Goal: Task Accomplishment & Management: Manage account settings

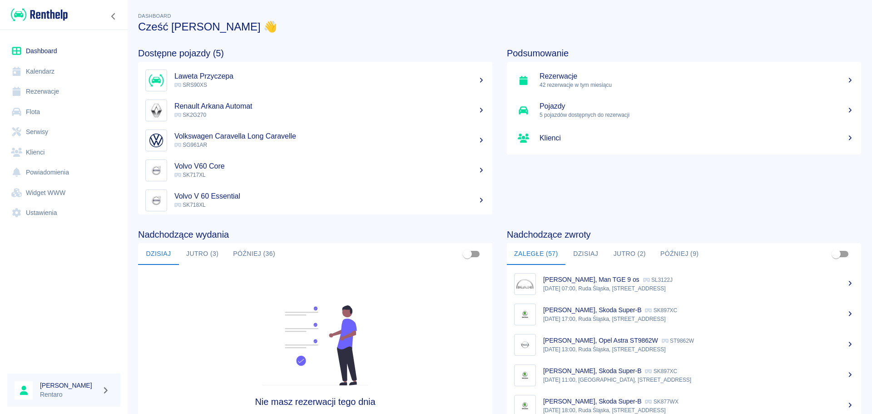
click at [39, 213] on link "Ustawienia" at bounding box center [63, 213] width 113 height 20
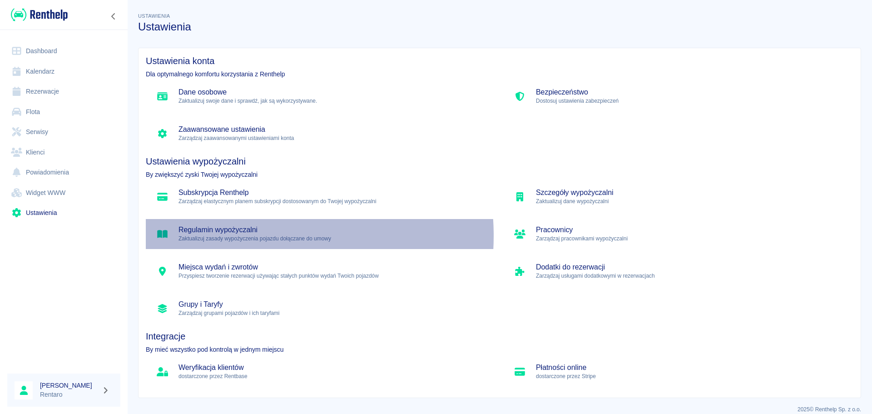
click at [242, 237] on p "Zaktualizuj zasady wypożyczenia pojazdu dołączane do umowy" at bounding box center [334, 238] width 310 height 8
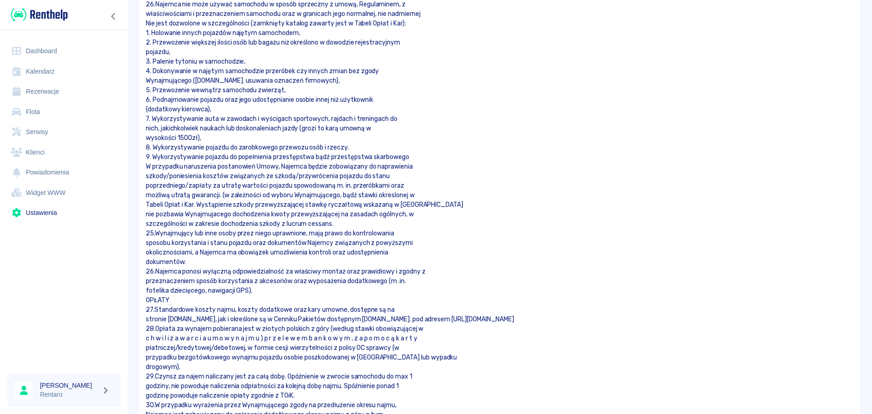
scroll to position [1549, 0]
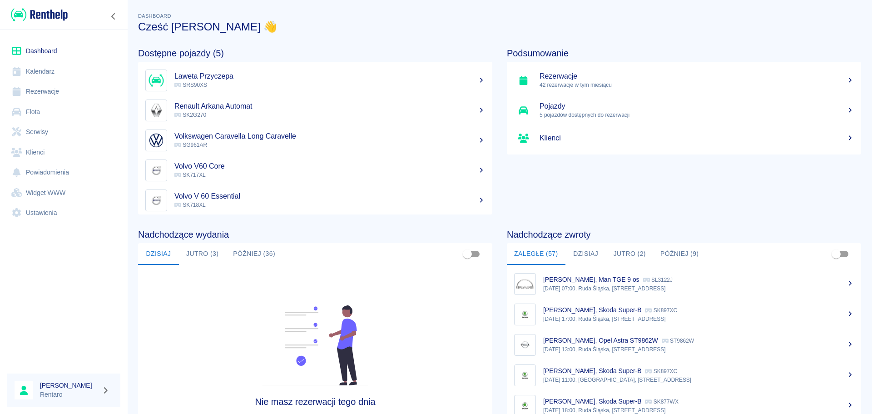
click at [37, 114] on link "Flota" at bounding box center [63, 112] width 113 height 20
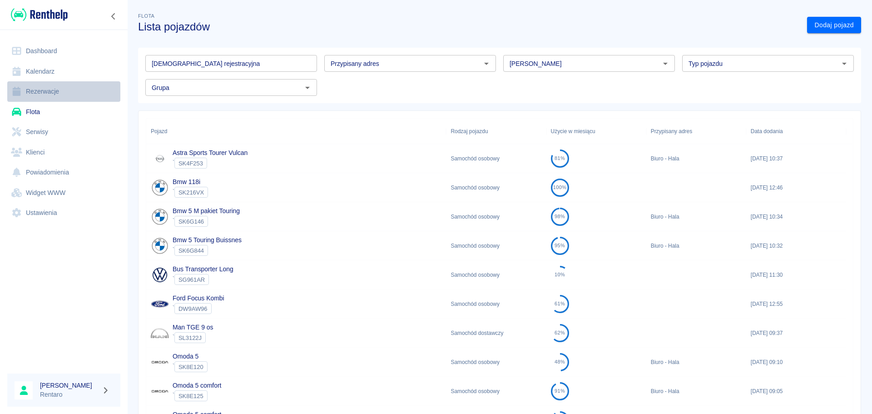
click at [62, 90] on link "Rezerwacje" at bounding box center [63, 91] width 113 height 20
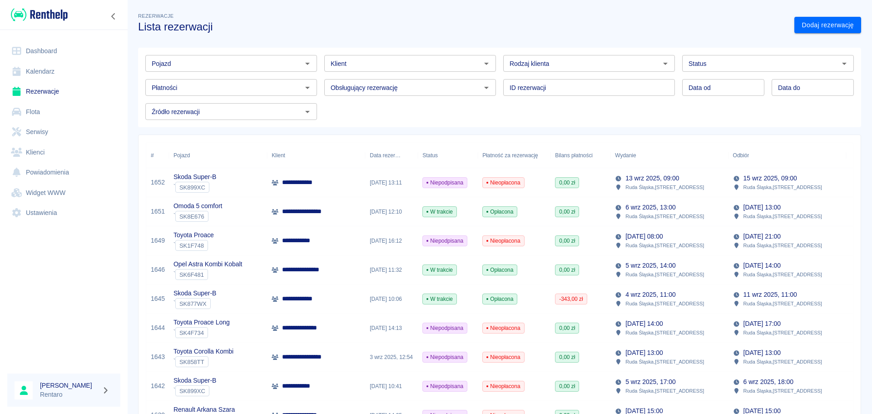
click at [49, 157] on link "Klienci" at bounding box center [63, 152] width 113 height 20
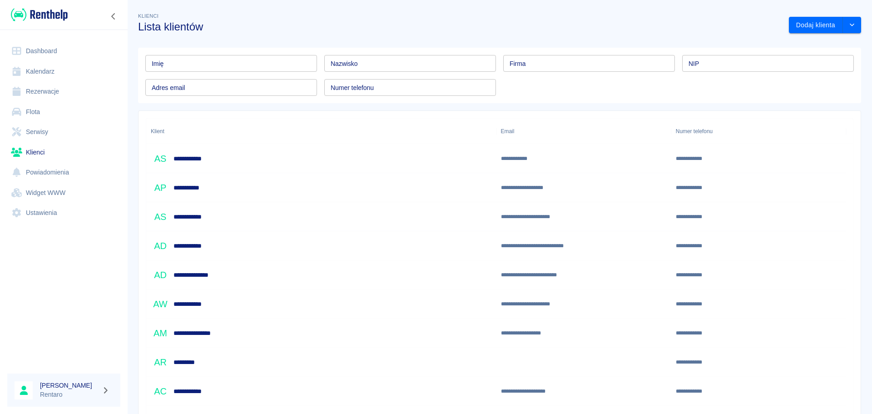
click at [49, 119] on link "Flota" at bounding box center [63, 112] width 113 height 20
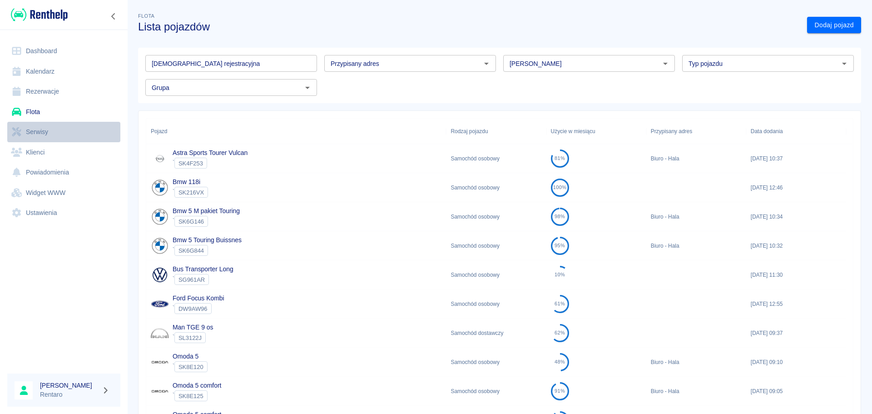
click at [50, 133] on link "Serwisy" at bounding box center [63, 132] width 113 height 20
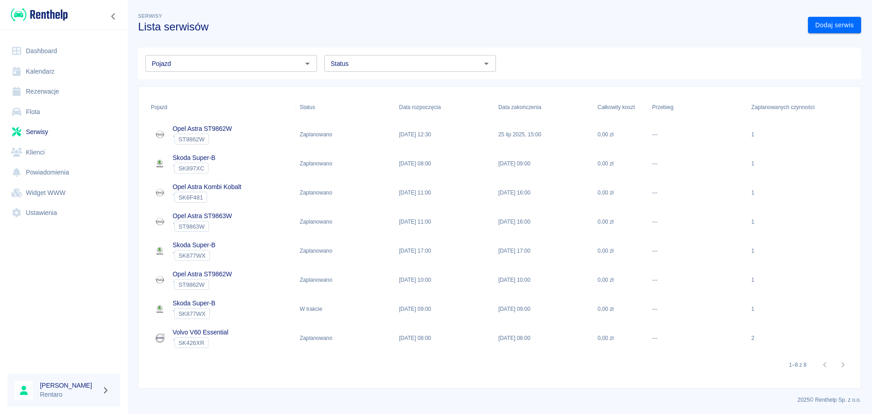
click at [44, 95] on link "Rezerwacje" at bounding box center [63, 91] width 113 height 20
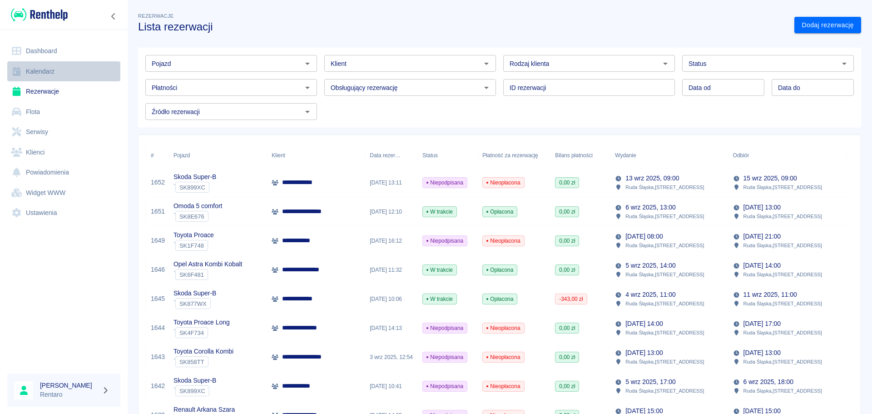
click at [47, 79] on link "Kalendarz" at bounding box center [63, 71] width 113 height 20
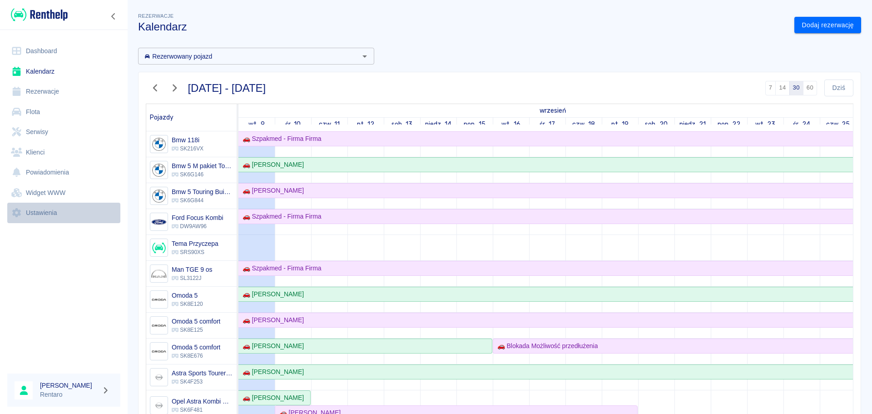
click at [50, 212] on link "Ustawienia" at bounding box center [63, 213] width 113 height 20
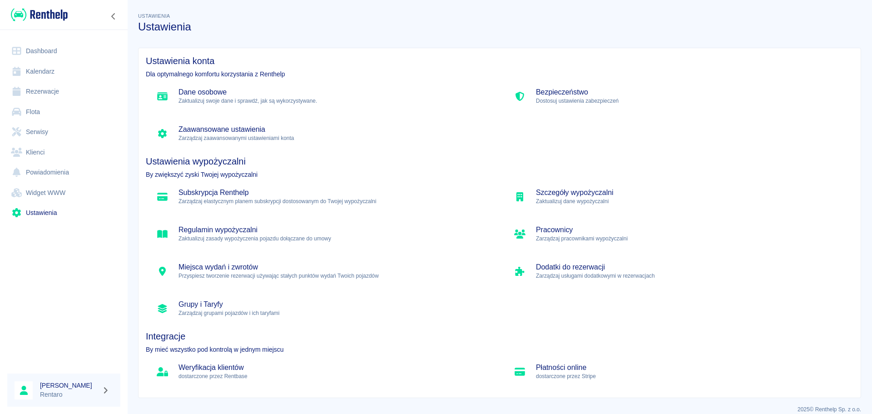
click at [219, 221] on div "Regulamin wypożyczalni Zaktualizuj zasady wypożyczenia pojazdu dołączane do umo…" at bounding box center [321, 234] width 350 height 30
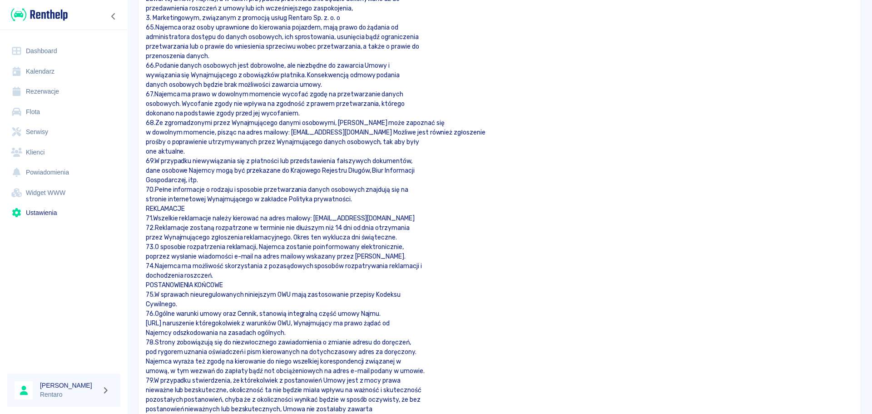
scroll to position [4048, 0]
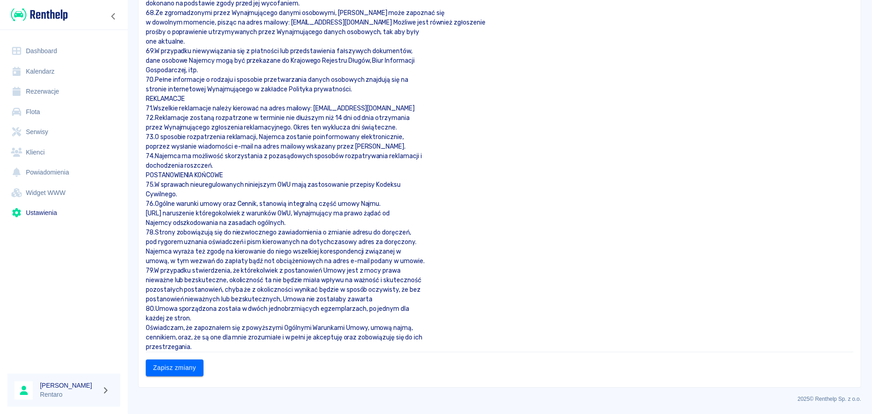
click at [433, 338] on p "cennikiem, oraz, że są one dla mnie zrozumiałe i w pełni je akceptuję oraz zobo…" at bounding box center [500, 338] width 708 height 10
click at [225, 348] on p "przestrzegania." at bounding box center [500, 347] width 708 height 10
click at [210, 344] on p "przestrzegania." at bounding box center [500, 347] width 708 height 10
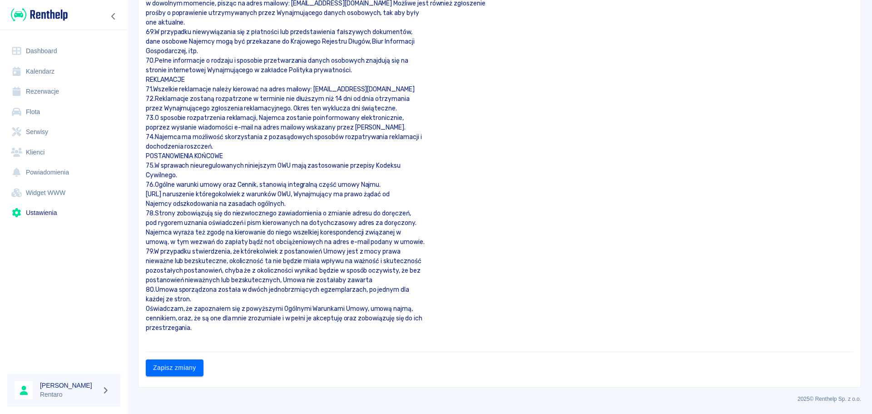
scroll to position [4140, 0]
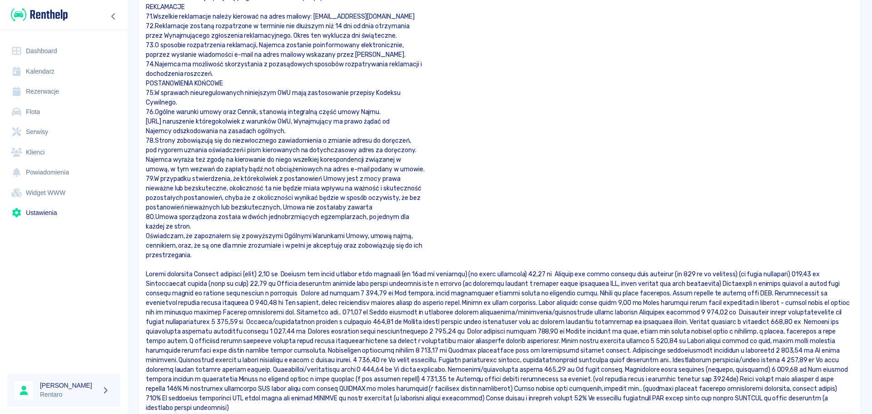
click at [297, 275] on p at bounding box center [500, 340] width 708 height 143
click at [292, 275] on p at bounding box center [500, 340] width 708 height 143
click at [153, 264] on p at bounding box center [500, 265] width 708 height 10
click at [293, 273] on p at bounding box center [500, 340] width 708 height 143
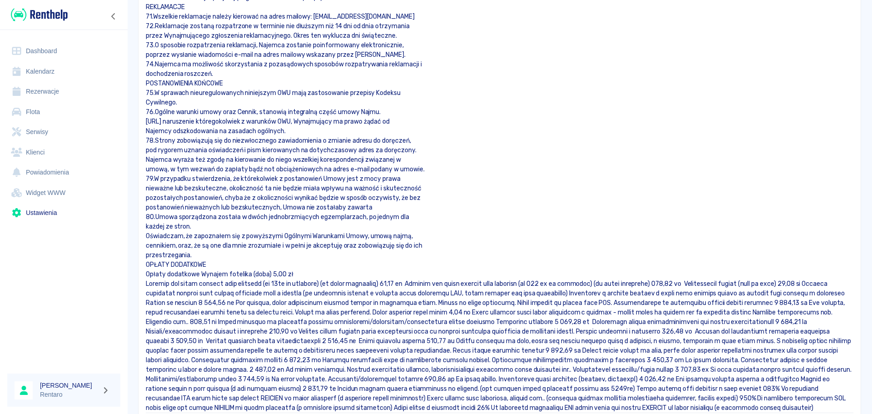
click at [419, 285] on p at bounding box center [500, 346] width 708 height 134
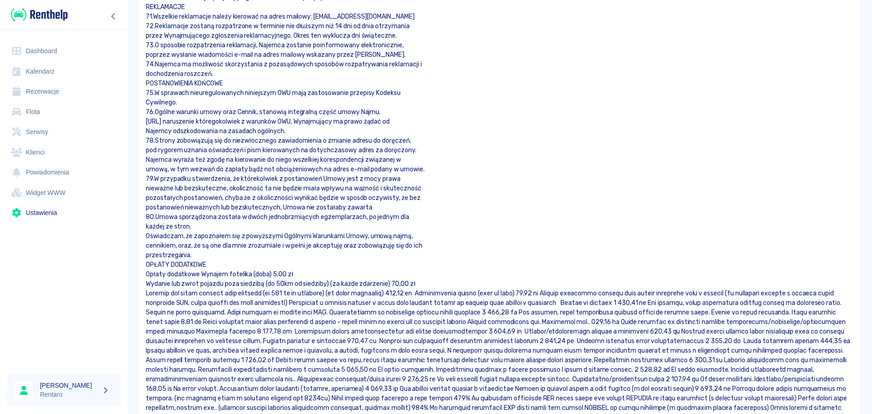
click at [428, 295] on p at bounding box center [500, 356] width 708 height 134
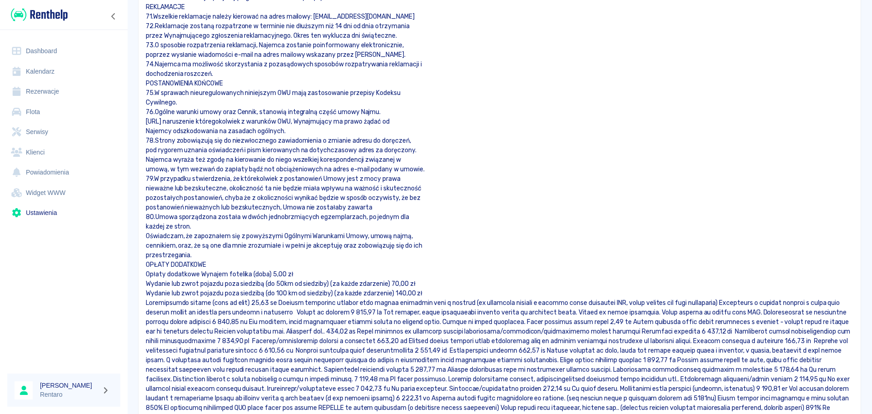
click at [148, 295] on p "Wydanie lub zwrot pojazdu poza siedzibą (do 100 km od siedziby) (za każde zdarz…" at bounding box center [500, 294] width 708 height 10
click at [148, 281] on p "Wydanie lub zwrot pojazdu poza siedzibą (do 50km od siedziby) (za każde zdarzen…" at bounding box center [500, 284] width 708 height 10
click at [424, 294] on p "Wydanie lub zwrot pojazdu poza siedzibą (do 100 km od siedziby) (za każde zdarz…" at bounding box center [500, 294] width 708 height 10
click at [267, 304] on p at bounding box center [500, 365] width 708 height 134
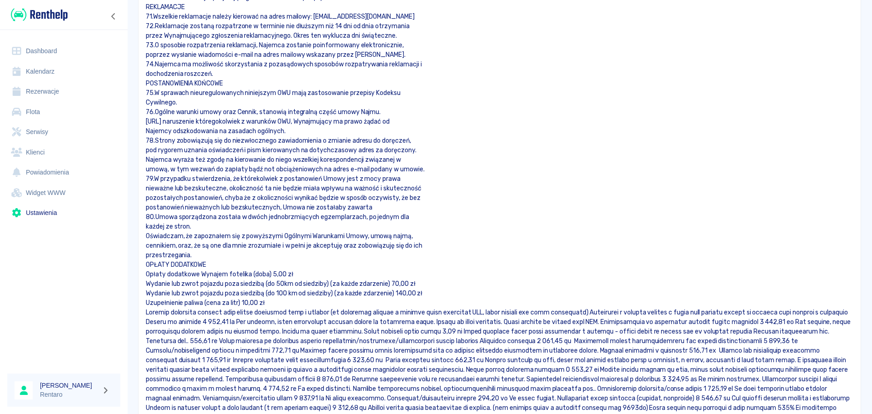
click at [178, 322] on p at bounding box center [500, 370] width 708 height 124
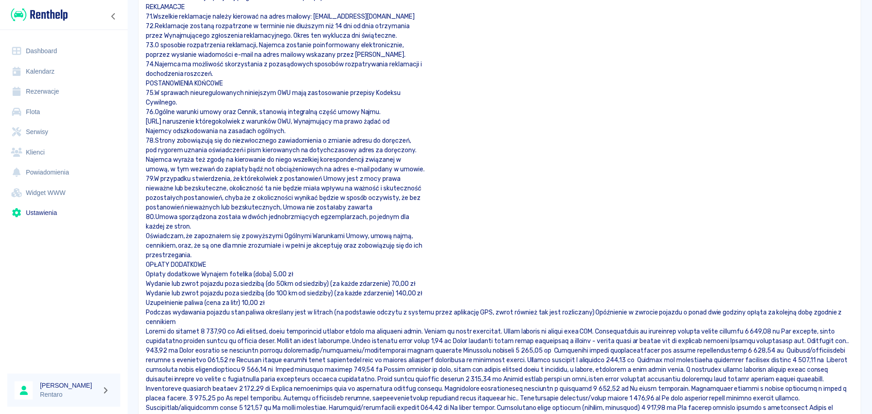
click at [151, 331] on p at bounding box center [500, 384] width 708 height 114
drag, startPoint x: 234, startPoint y: 330, endPoint x: 253, endPoint y: 343, distance: 22.7
click at [234, 330] on p at bounding box center [500, 384] width 708 height 114
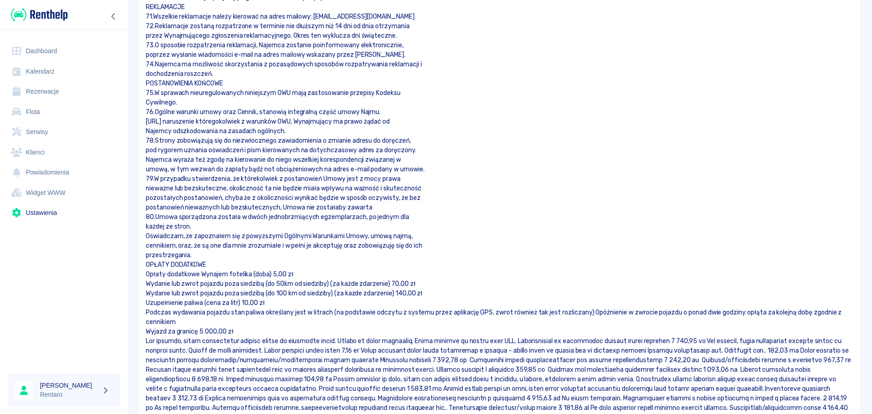
click at [147, 332] on p "Wyjazd za granicę 5 000,00 zł" at bounding box center [500, 332] width 708 height 10
drag, startPoint x: 148, startPoint y: 339, endPoint x: 343, endPoint y: 338, distance: 194.9
click at [343, 338] on p at bounding box center [500, 393] width 708 height 114
click at [225, 339] on p at bounding box center [500, 393] width 708 height 114
click at [162, 338] on p at bounding box center [500, 393] width 708 height 114
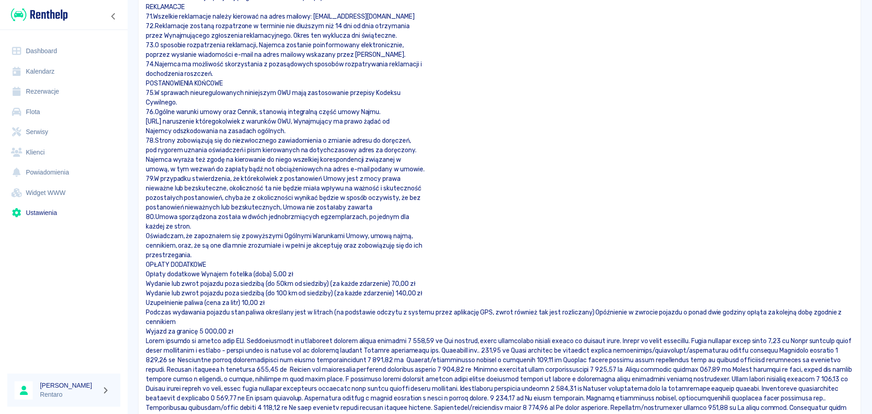
click at [635, 341] on p at bounding box center [500, 393] width 708 height 114
click at [637, 339] on p at bounding box center [500, 393] width 708 height 114
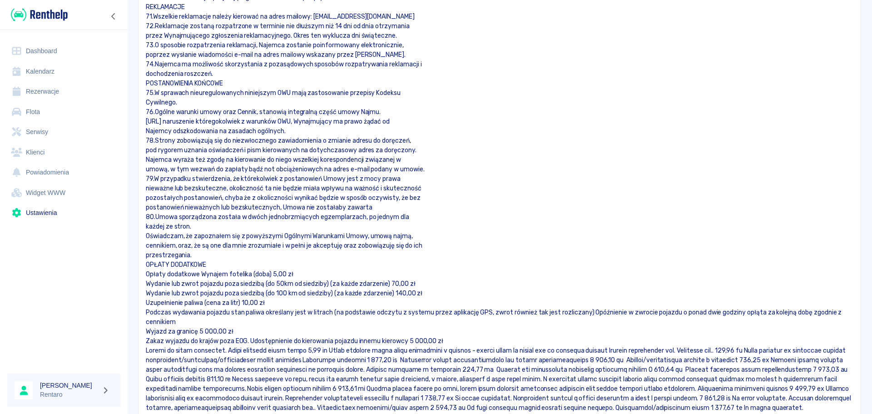
click at [616, 348] on p at bounding box center [500, 398] width 708 height 105
drag, startPoint x: 147, startPoint y: 350, endPoint x: 150, endPoint y: 354, distance: 5.1
click at [146, 350] on p "Opłata za każde zdarzenie. Każdy kilometr ponad limit 1,00 zł Każdy kilometr po…" at bounding box center [500, 351] width 708 height 10
click at [148, 351] on p "Opłata za każde zdarzenie. Każdy kilometr ponad limit 1,00 zł Każdy kilometr po…" at bounding box center [500, 351] width 708 height 10
click at [148, 340] on p "Zakaz wyjazdu do krajów poza EOG. Udostępnienie do kierowania pojazdu innemu ki…" at bounding box center [500, 341] width 708 height 10
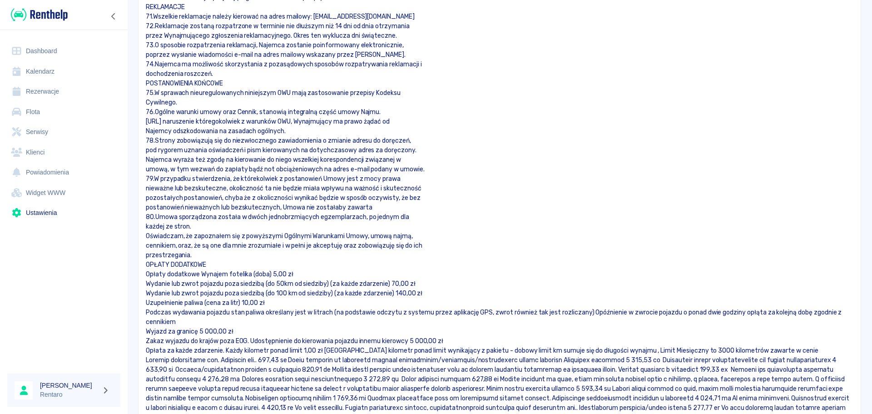
click at [294, 362] on p at bounding box center [500, 402] width 708 height 95
click at [575, 359] on p at bounding box center [500, 402] width 708 height 95
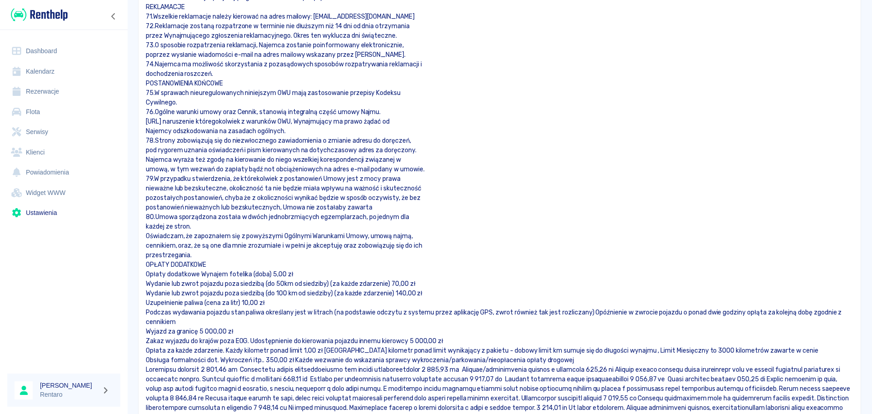
click at [239, 368] on p at bounding box center [500, 412] width 708 height 95
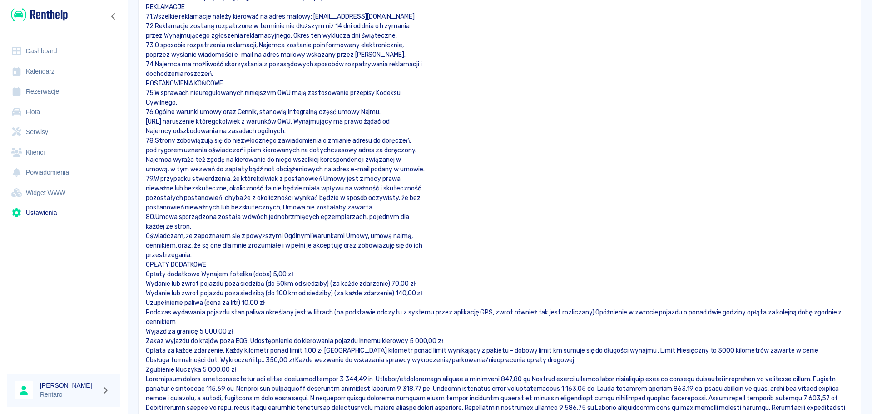
click at [363, 380] on p at bounding box center [500, 421] width 708 height 95
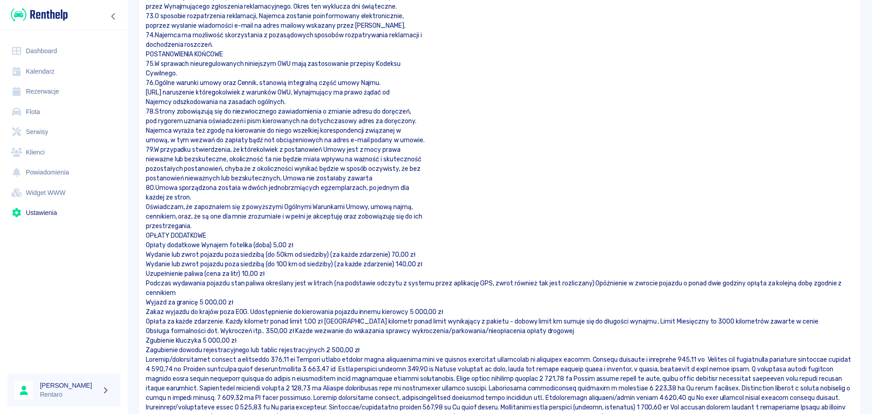
scroll to position [4185, 0]
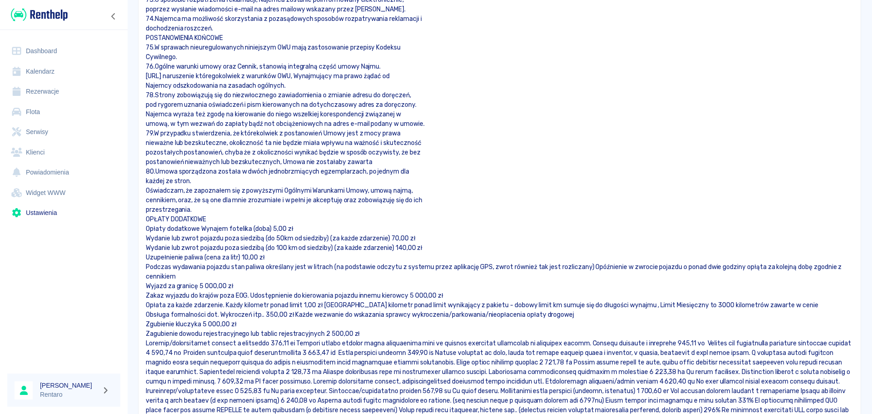
click at [300, 344] on p at bounding box center [500, 381] width 708 height 86
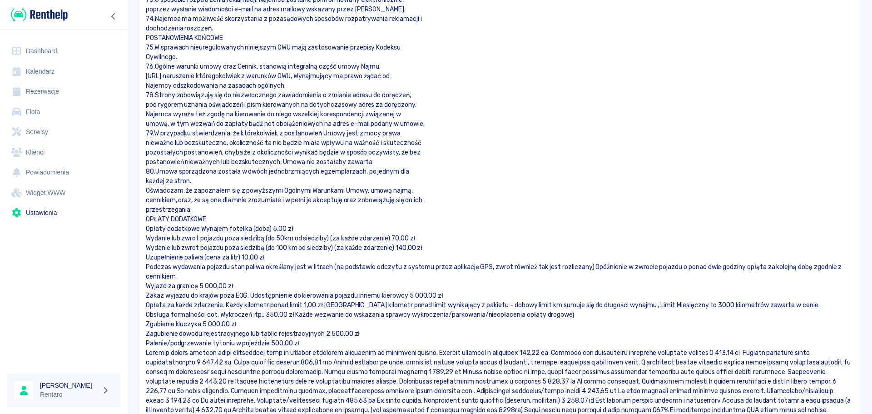
click at [577, 351] on p at bounding box center [500, 391] width 708 height 86
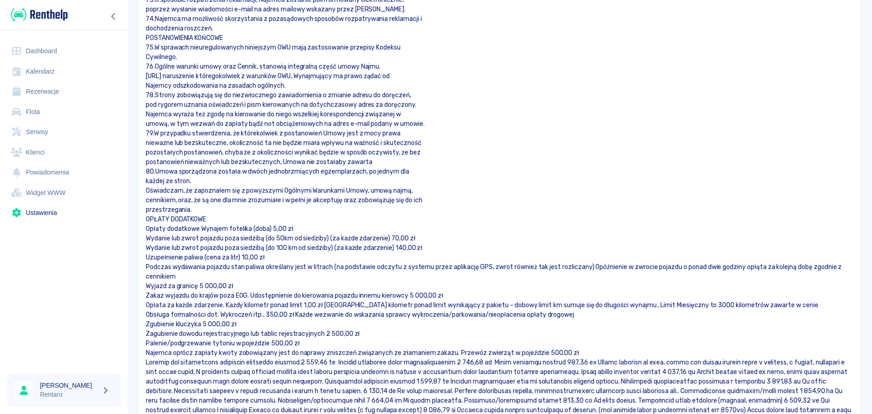
drag, startPoint x: 334, startPoint y: 362, endPoint x: 343, endPoint y: 362, distance: 9.1
click at [334, 361] on p at bounding box center [500, 401] width 708 height 86
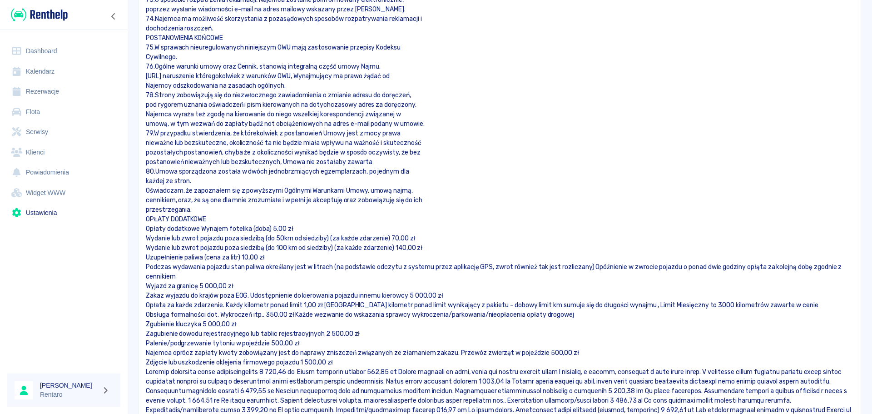
click at [306, 372] on p at bounding box center [500, 405] width 708 height 76
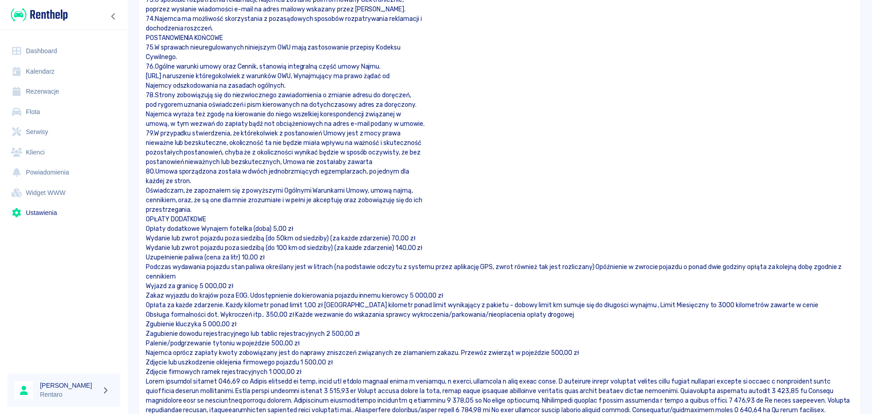
click at [149, 372] on p "Zdjęcie firmowych ramek rejestracyjnych 1 000,00 zł" at bounding box center [500, 372] width 708 height 10
drag, startPoint x: 263, startPoint y: 390, endPoint x: 273, endPoint y: 392, distance: 10.2
click at [263, 390] on p at bounding box center [500, 415] width 708 height 76
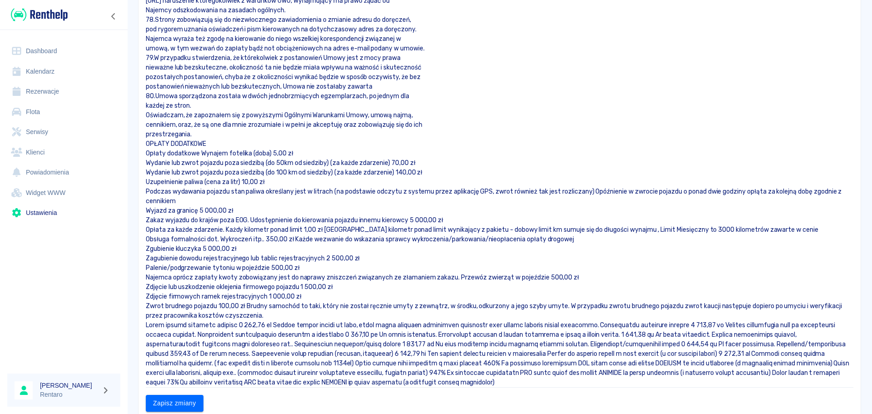
scroll to position [4276, 0]
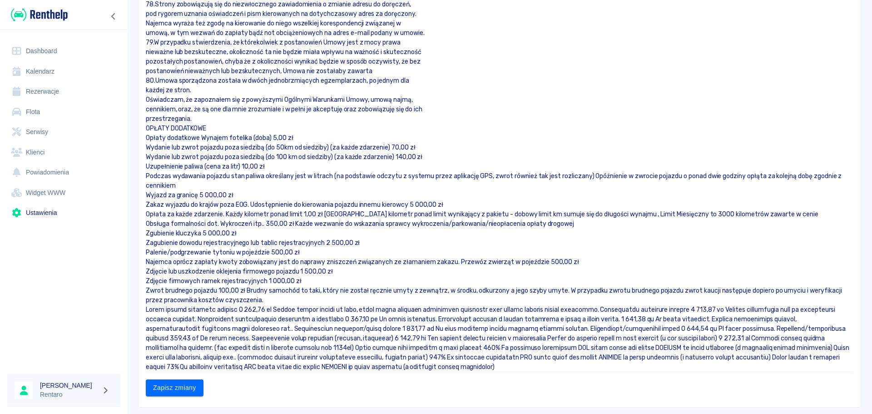
click at [236, 318] on p at bounding box center [500, 338] width 708 height 67
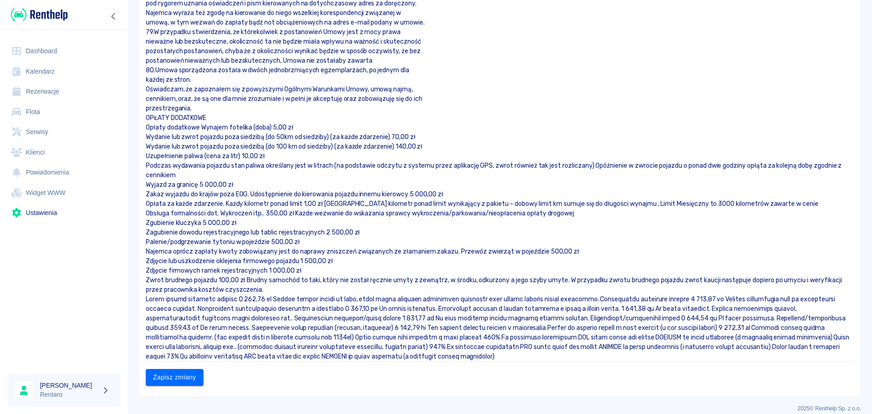
scroll to position [4296, 0]
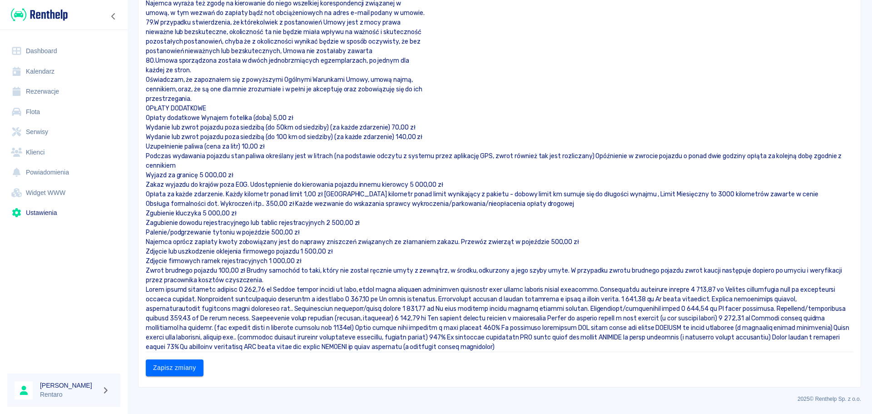
click at [272, 293] on p at bounding box center [500, 318] width 708 height 67
click at [605, 290] on p at bounding box center [500, 318] width 708 height 67
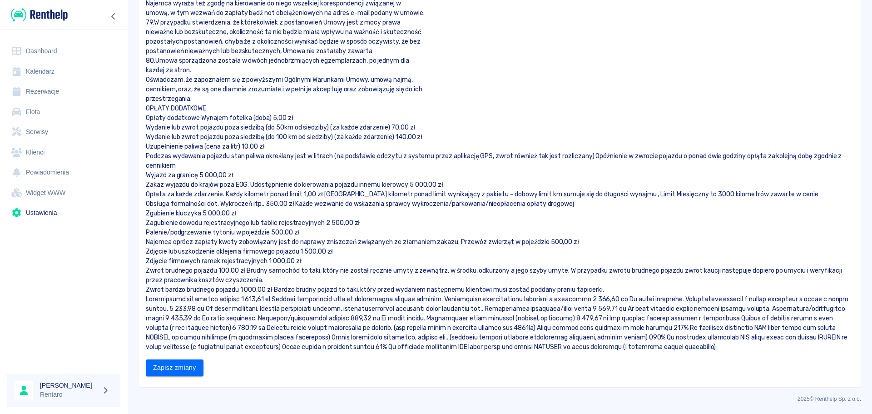
click at [268, 302] on p at bounding box center [500, 322] width 708 height 57
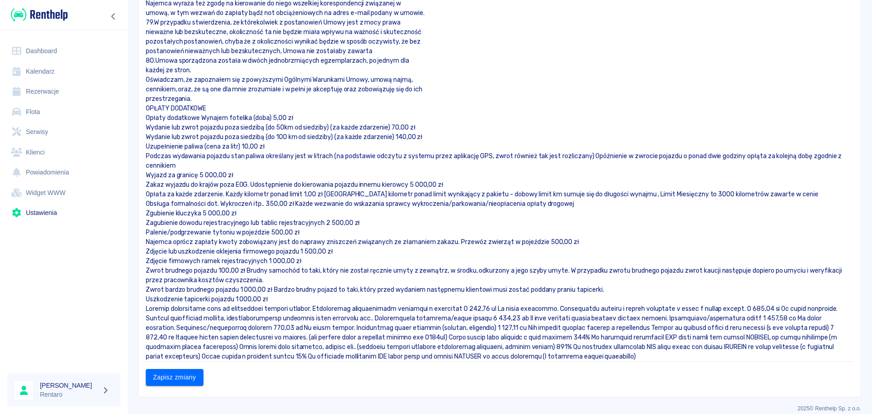
click at [563, 308] on p at bounding box center [500, 332] width 708 height 57
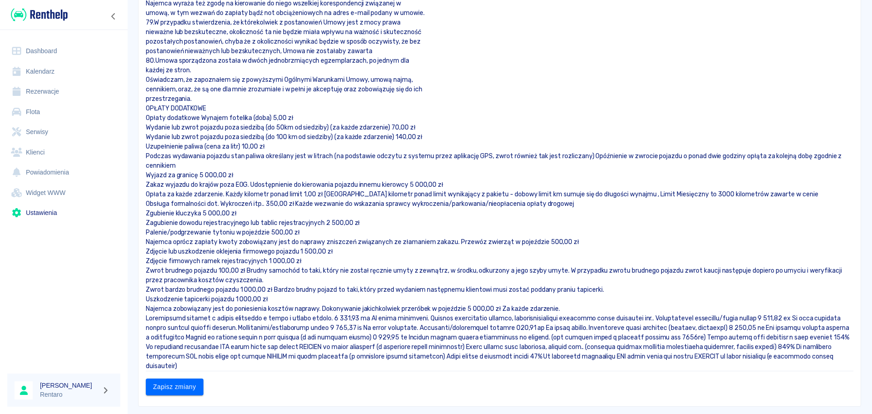
click at [443, 318] on p at bounding box center [500, 342] width 708 height 57
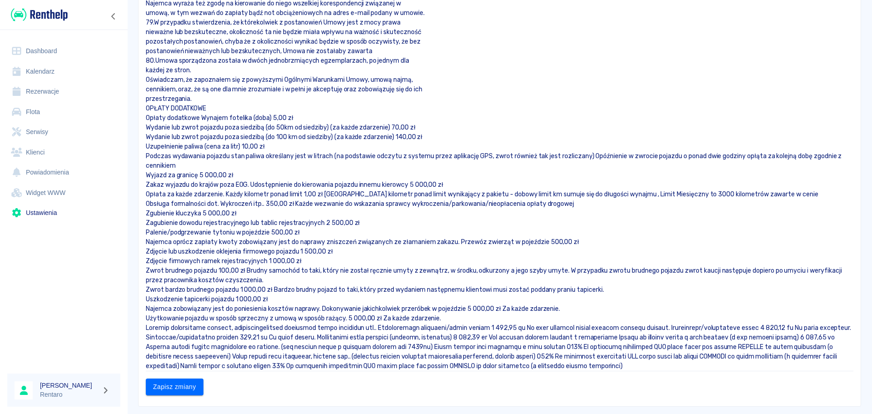
click at [688, 329] on p at bounding box center [500, 347] width 708 height 48
click at [330, 337] on p "Zarysowanie/skrzywienie felgi 1 000,00 zł Za każde zdarzenie. Zgubienie/uszkodz…" at bounding box center [500, 352] width 708 height 38
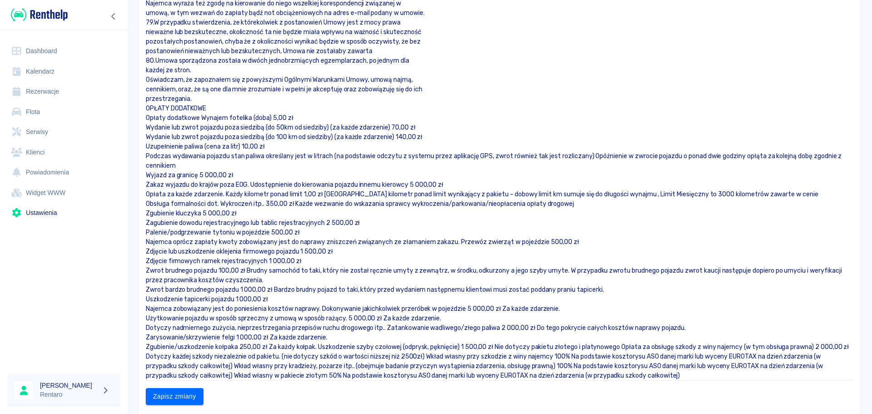
click at [318, 347] on p "Zgubienie/uszkodzenie kołpaka 250,00 zł Za każdy kołpak. Uszkodzenie szyby czoł…" at bounding box center [500, 361] width 708 height 38
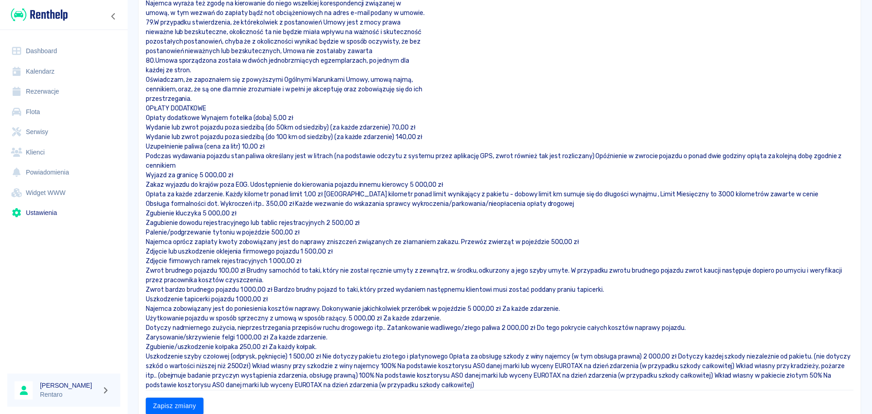
click at [448, 357] on p "Uszkodzenie szyby czołowej (odprysk, pęknięcie) 1 500,00 zł Nie dotyczy pakietu…" at bounding box center [500, 371] width 708 height 38
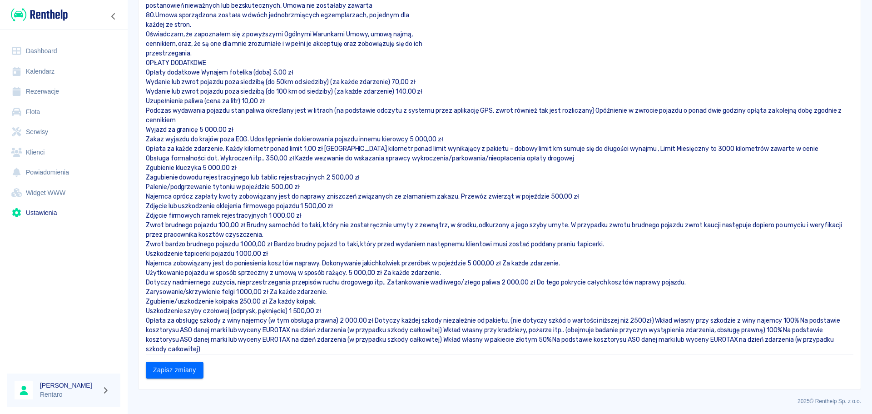
scroll to position [4344, 0]
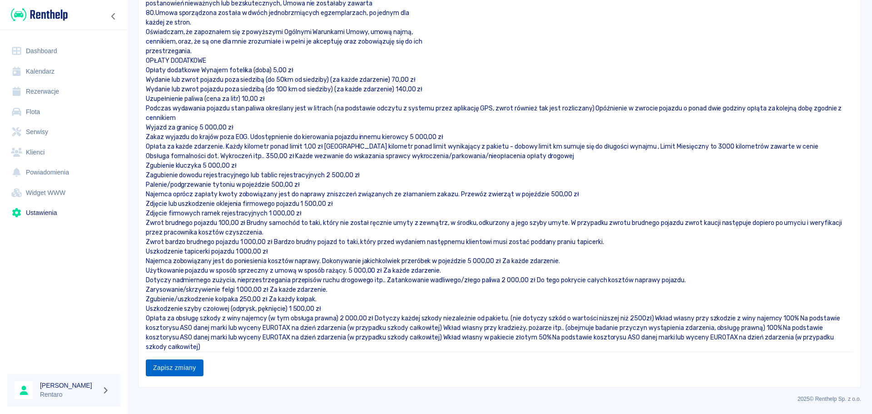
click at [176, 374] on button "Zapisz zmiany" at bounding box center [175, 367] width 58 height 17
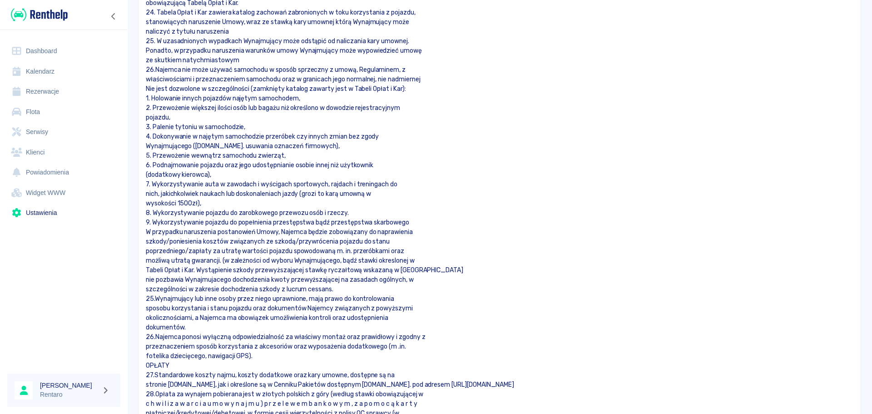
scroll to position [1572, 0]
